Goal: Task Accomplishment & Management: Manage account settings

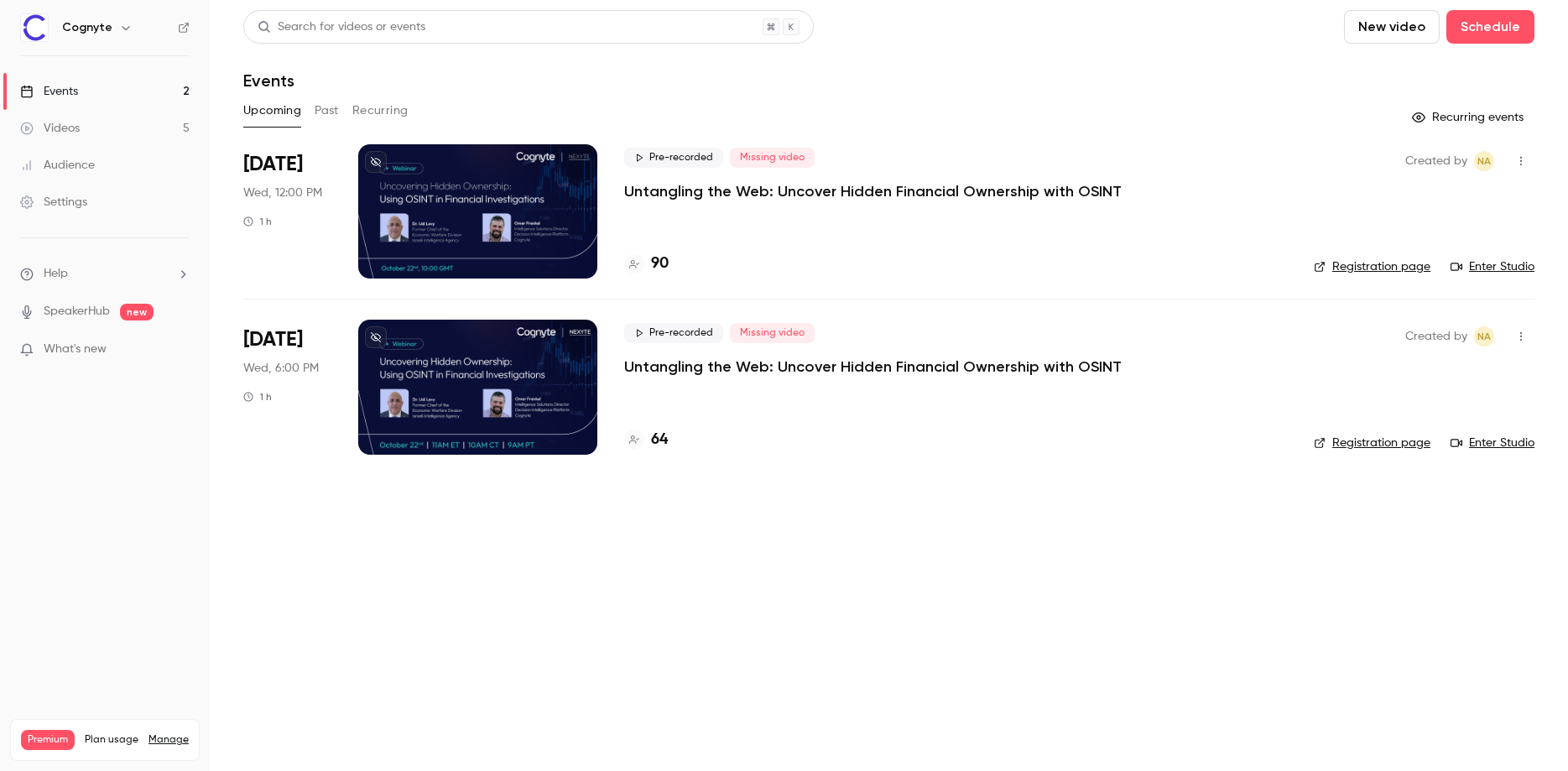
click at [817, 190] on p "Untangling the Web: Uncover Hidden Financial Ownership with OSINT" at bounding box center [872, 191] width 498 height 20
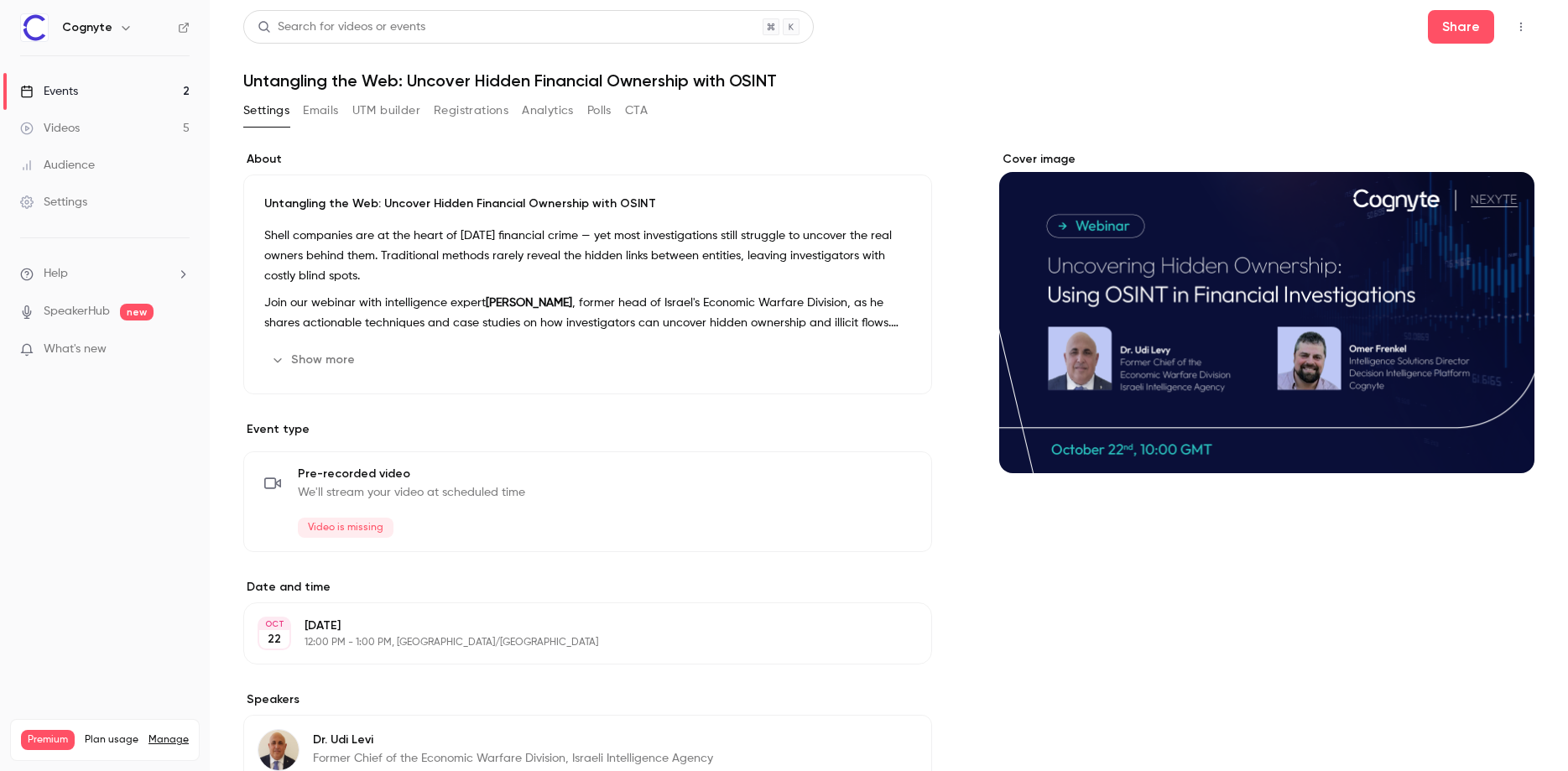
click at [437, 100] on button "Registrations" at bounding box center [470, 111] width 74 height 27
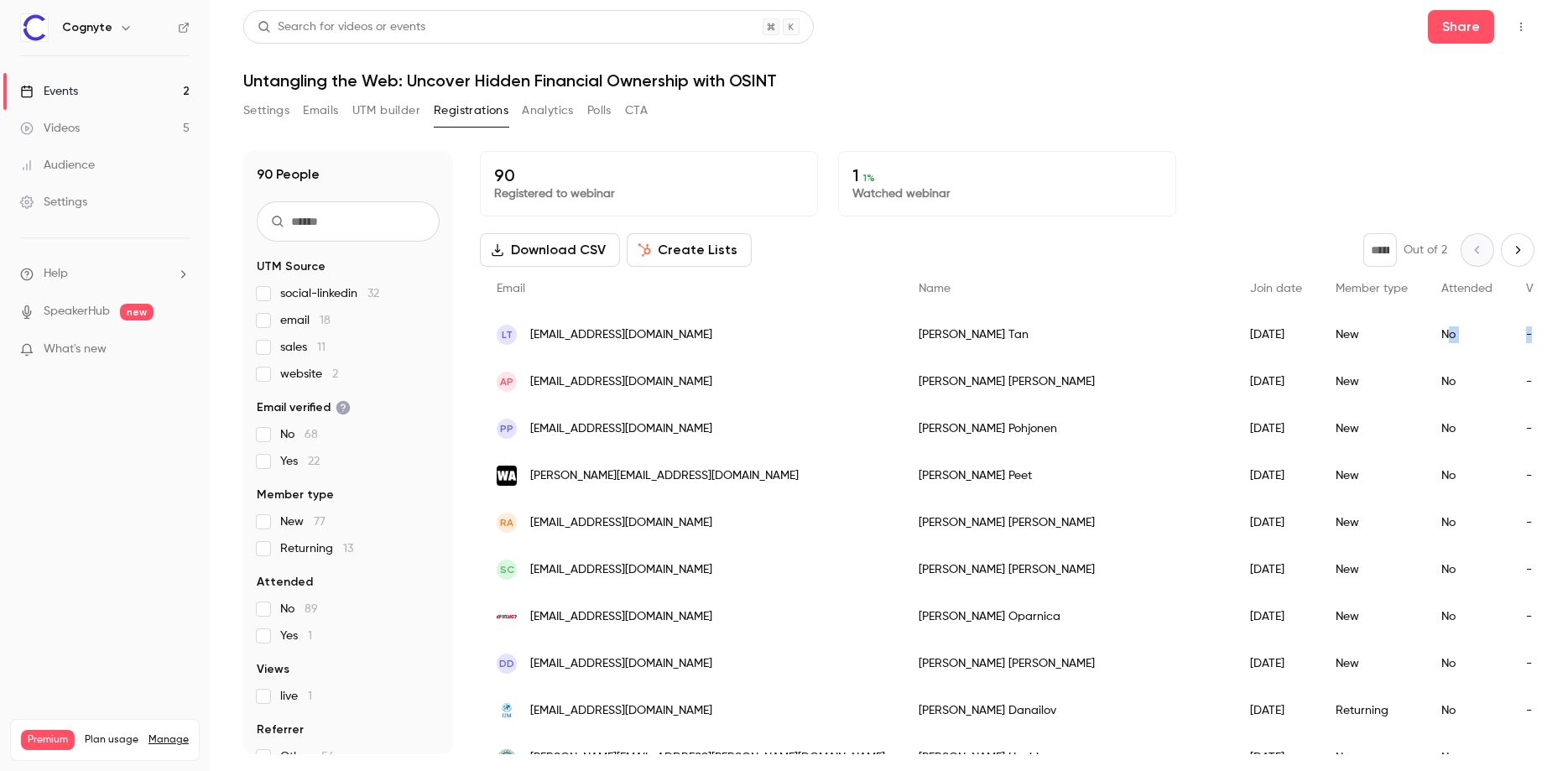
drag, startPoint x: 1333, startPoint y: 347, endPoint x: 1162, endPoint y: 338, distance: 171.2
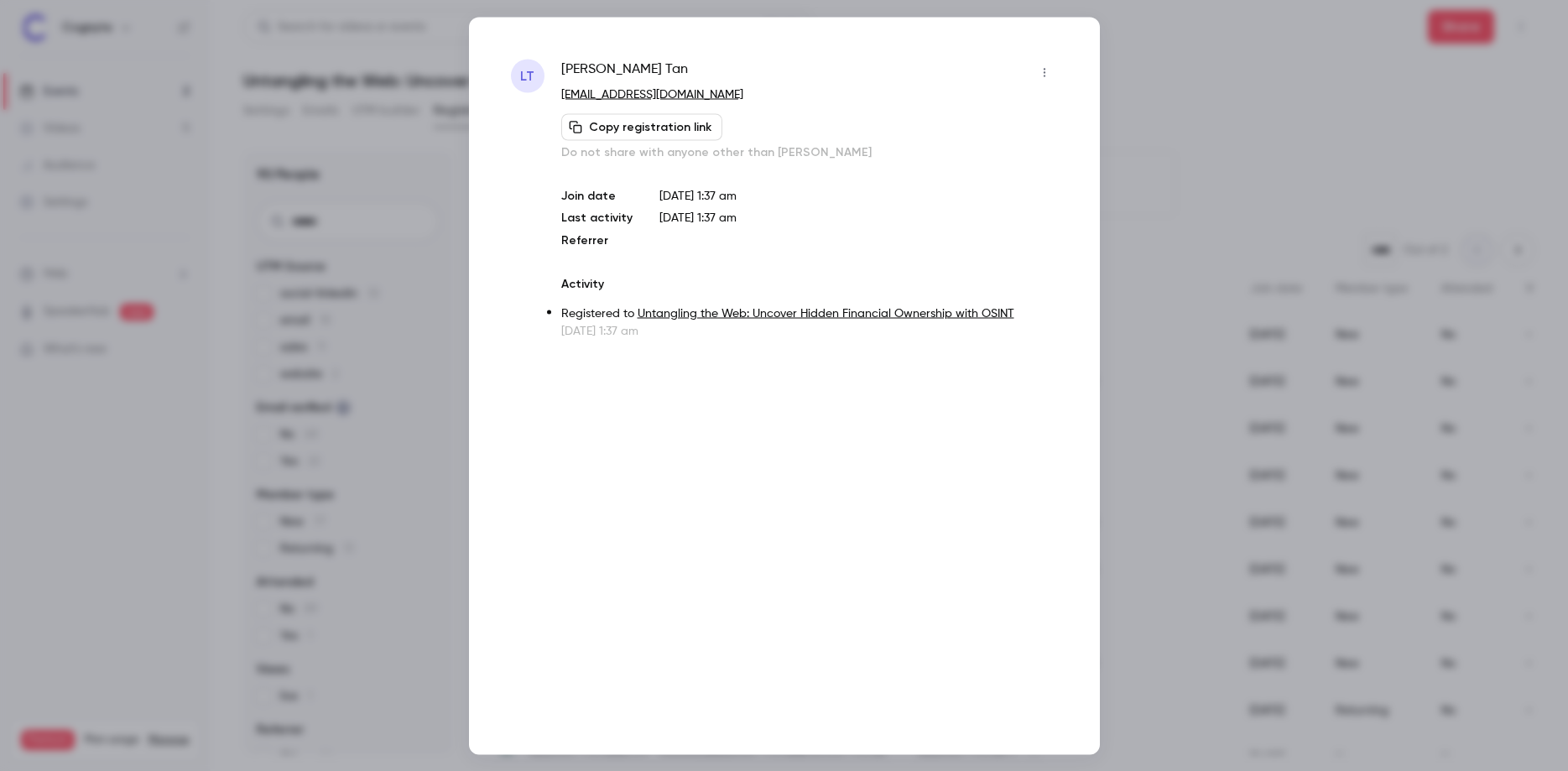
click at [1373, 197] on div at bounding box center [784, 386] width 1568 height 771
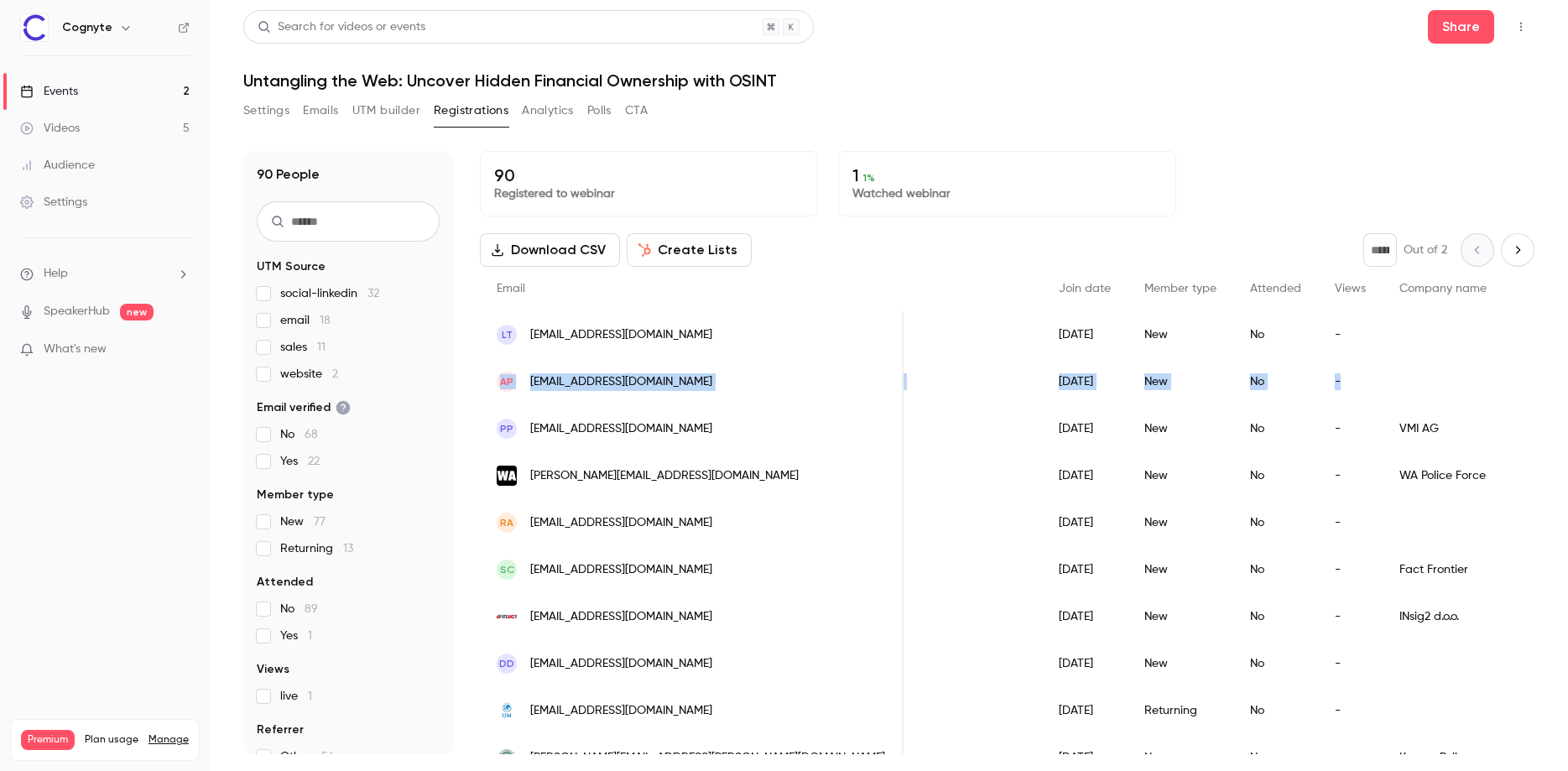
scroll to position [0, 1155]
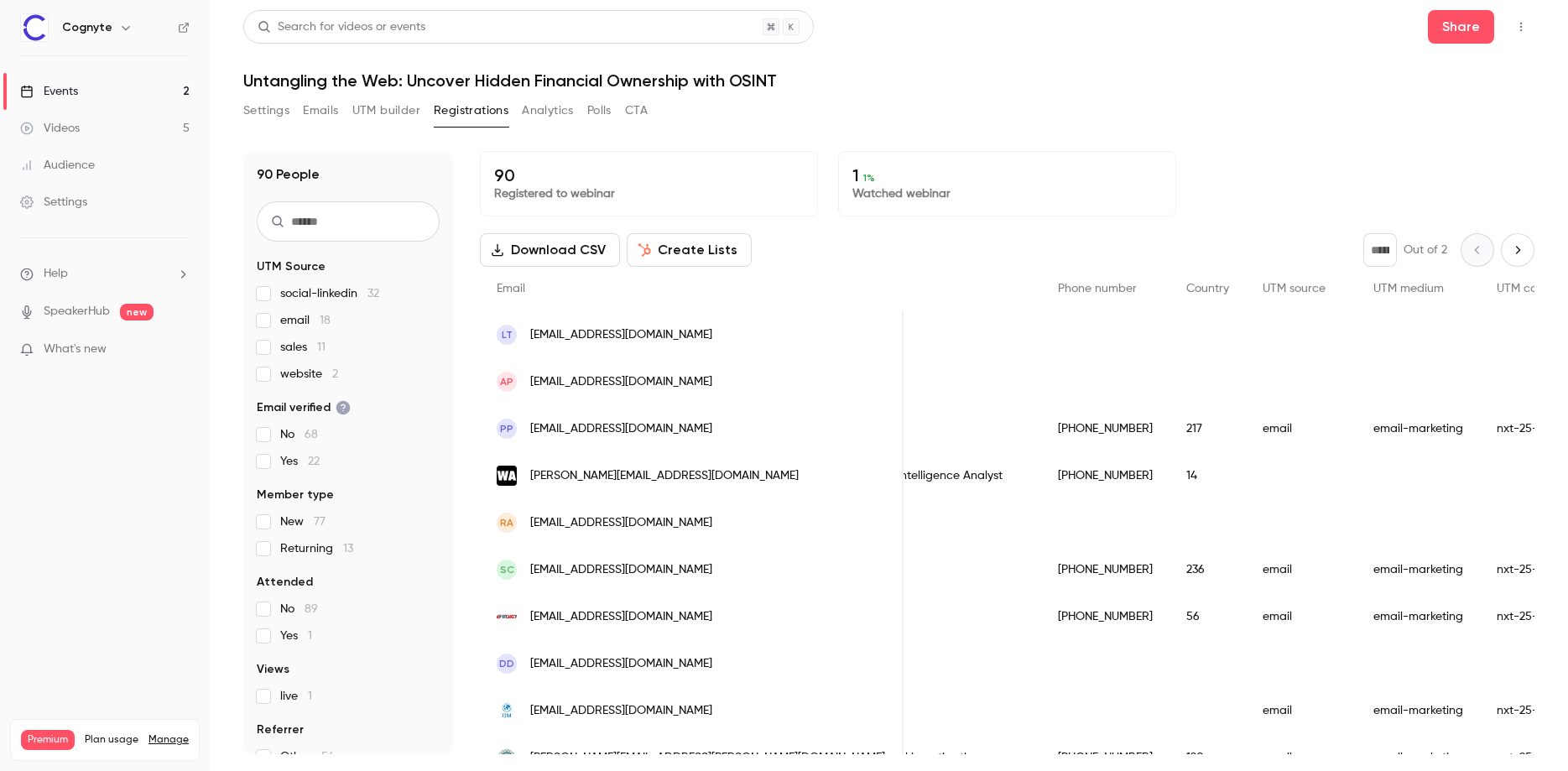
drag, startPoint x: 855, startPoint y: 333, endPoint x: 1289, endPoint y: 319, distance: 434.2
click at [1289, 319] on div "LT [EMAIL_ADDRESS][DOMAIN_NAME] [PERSON_NAME] [DATE] New No -" at bounding box center [618, 334] width 2587 height 47
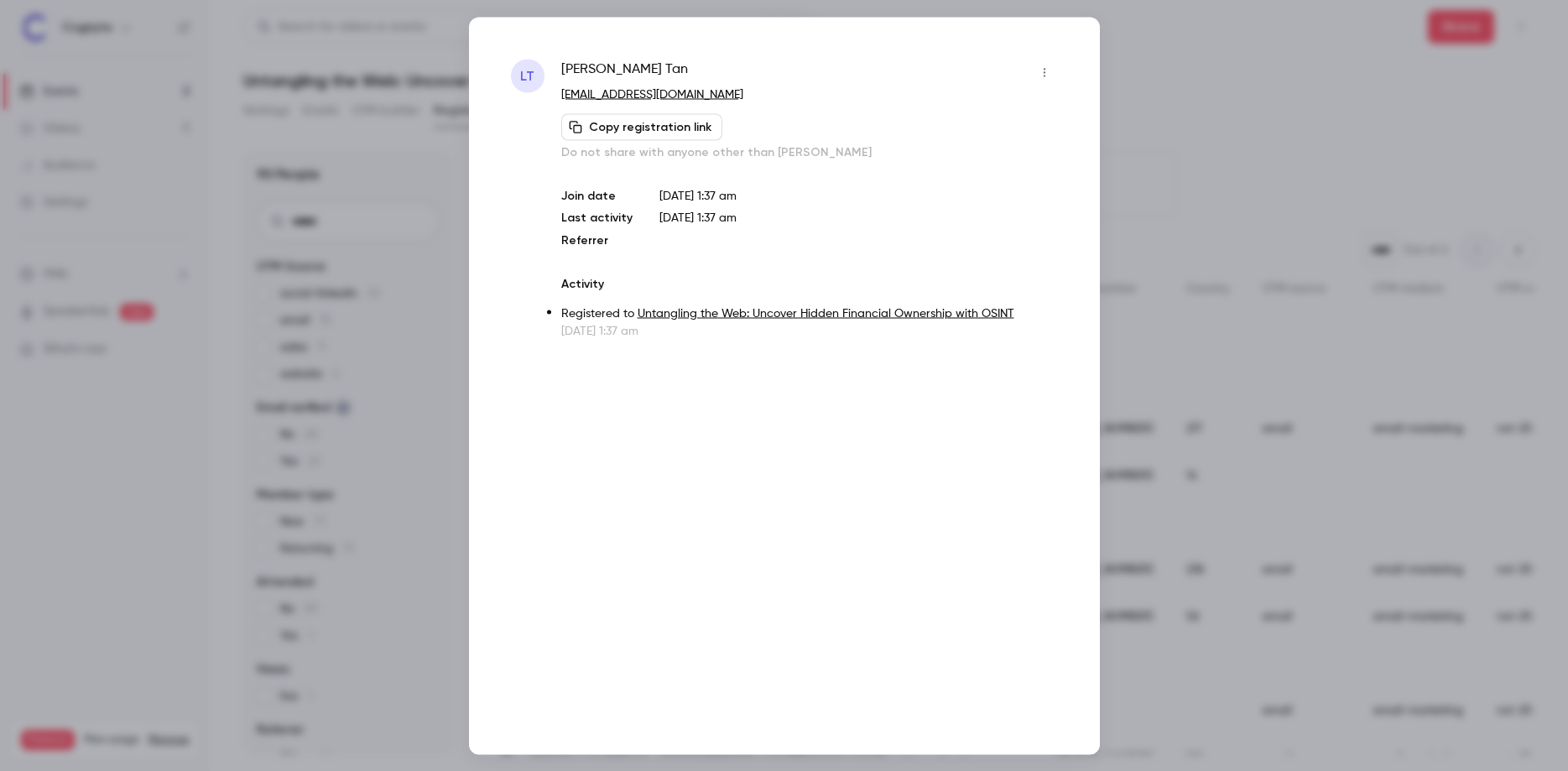
click at [1220, 341] on div at bounding box center [784, 386] width 1568 height 771
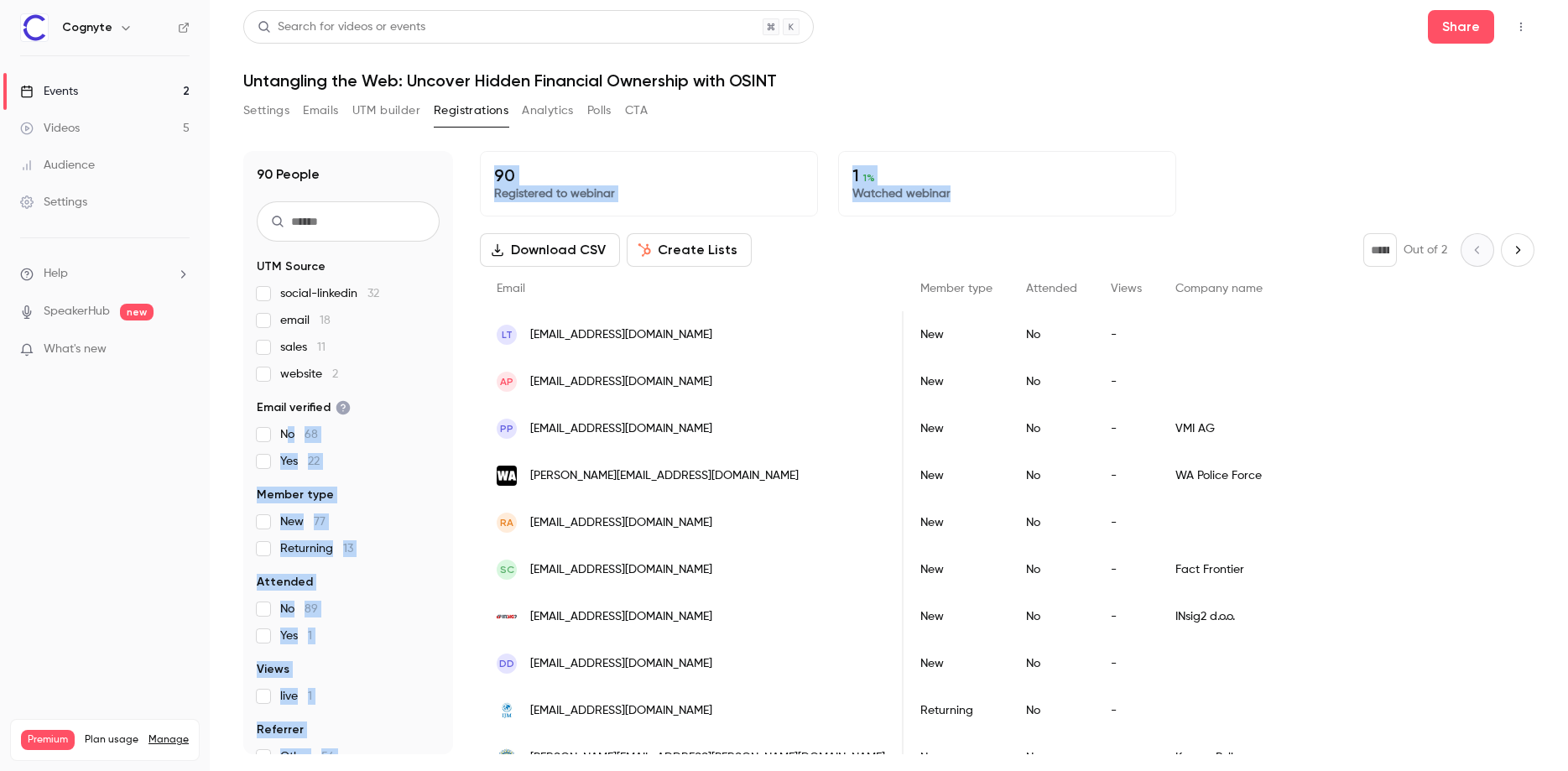
scroll to position [0, 0]
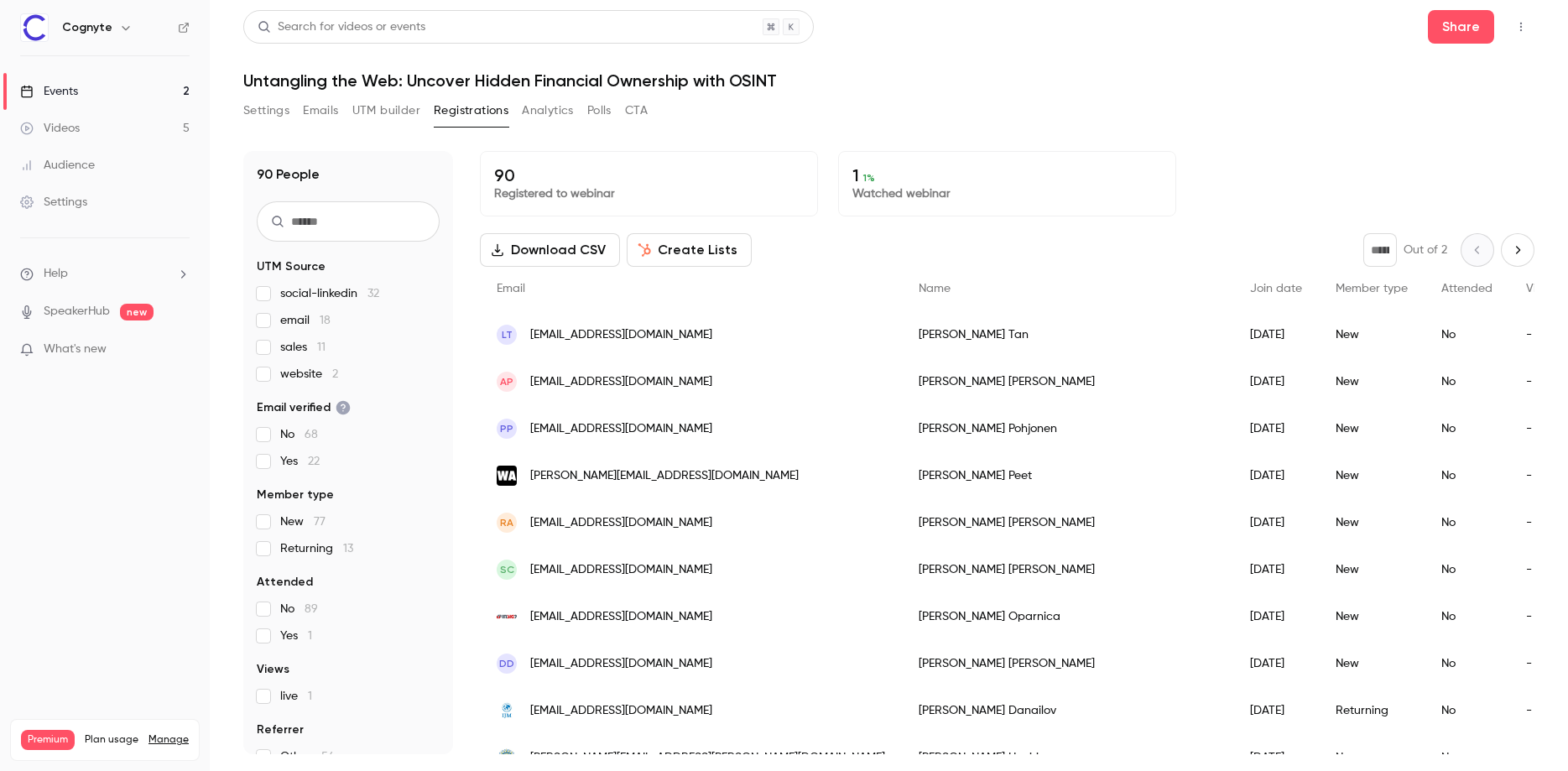
drag, startPoint x: 999, startPoint y: 488, endPoint x: 1284, endPoint y: 406, distance: 296.6
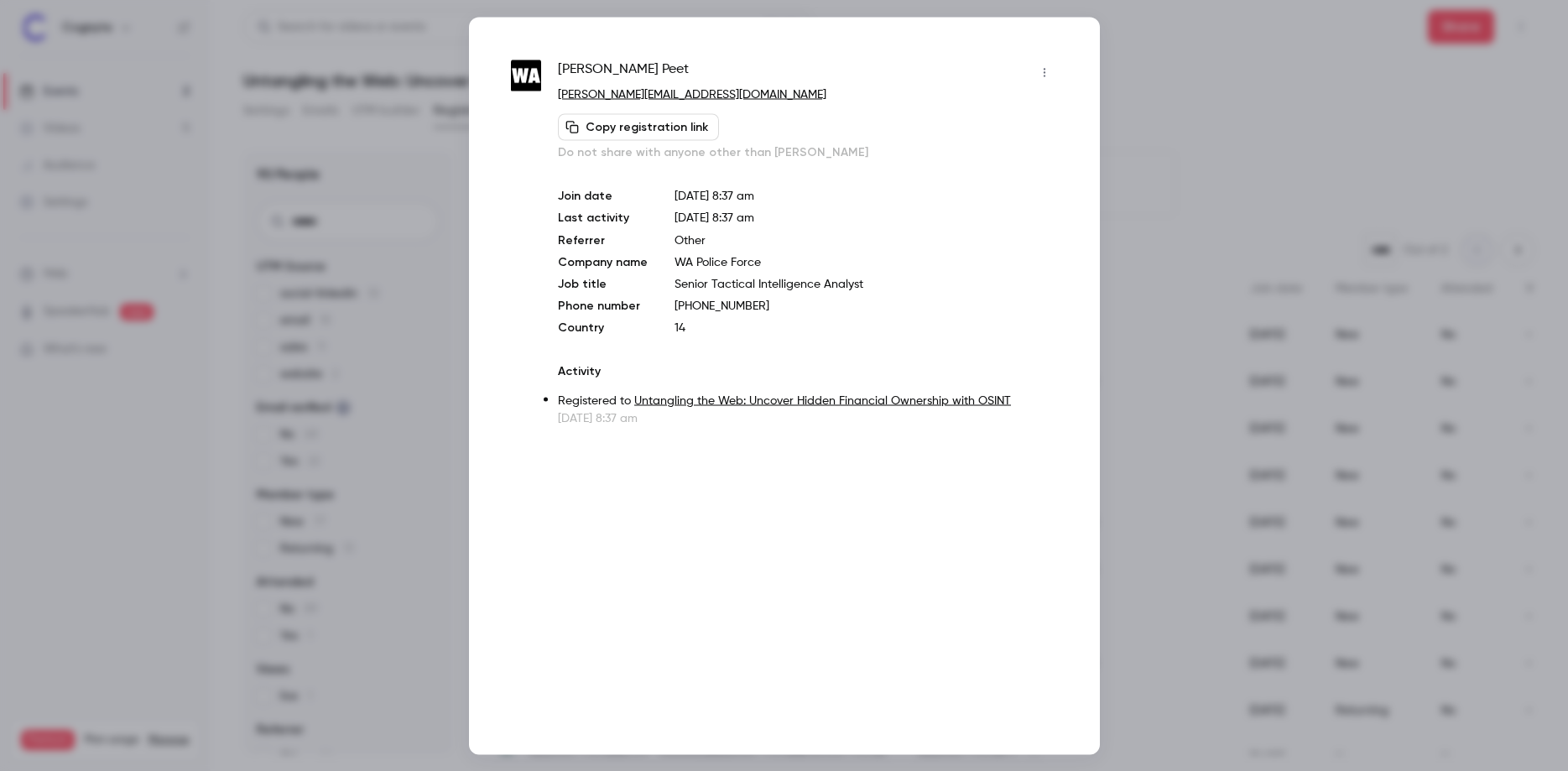
click at [1230, 105] on div at bounding box center [784, 386] width 1568 height 771
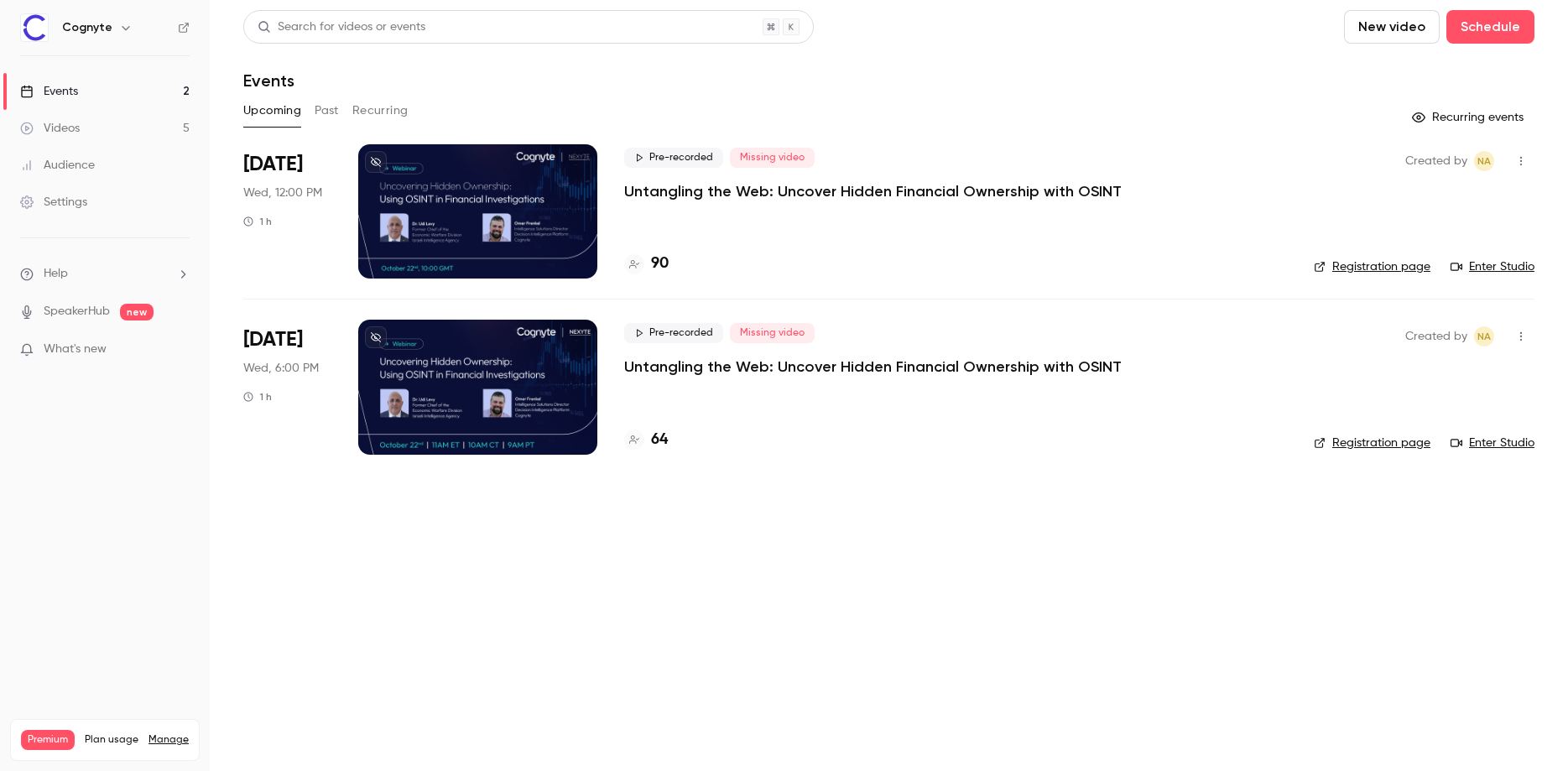
click at [811, 374] on p "Untangling the Web: Uncover Hidden Financial Ownership with OSINT" at bounding box center [872, 366] width 498 height 20
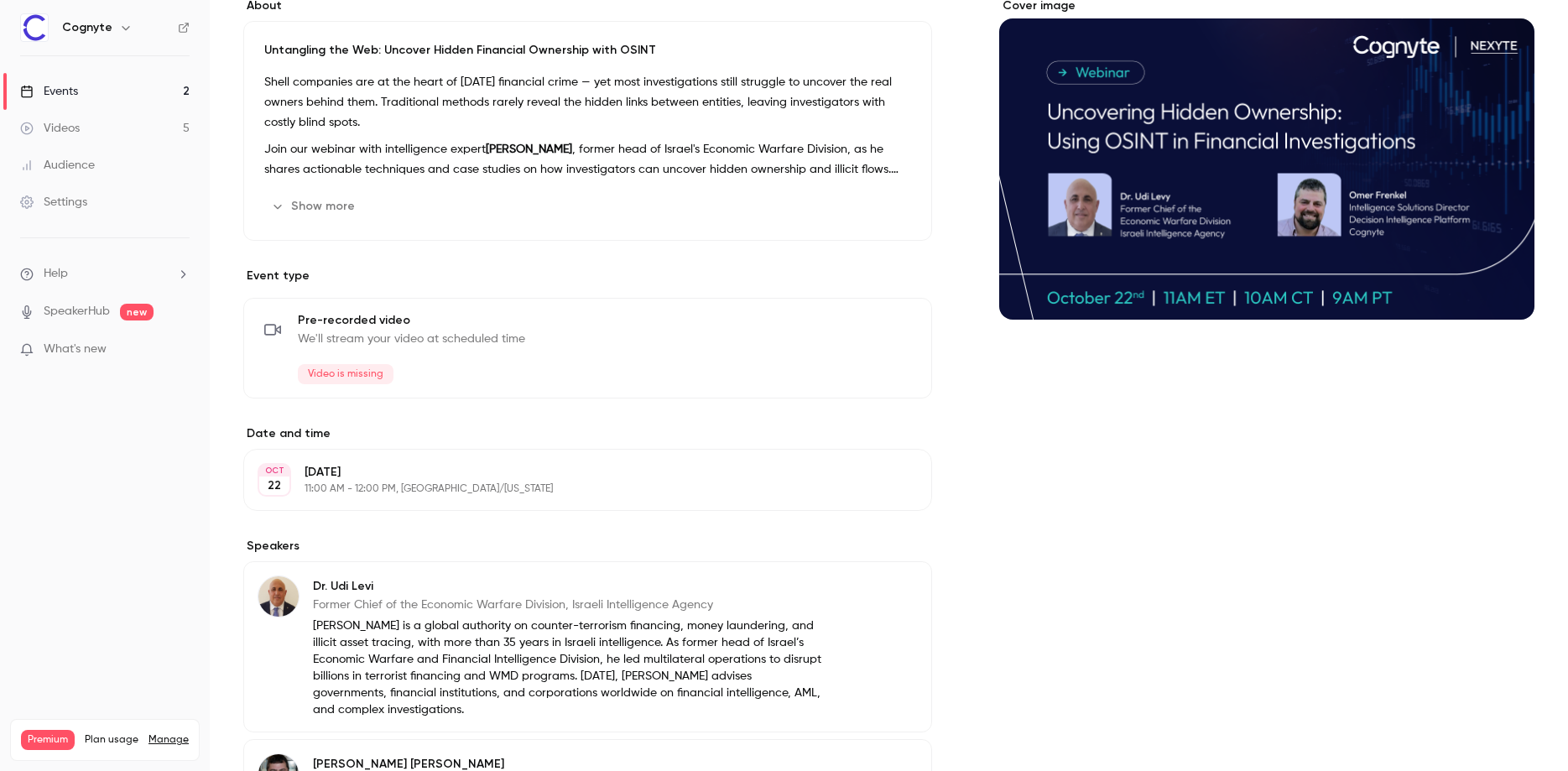
scroll to position [383, 0]
